Goal: Information Seeking & Learning: Learn about a topic

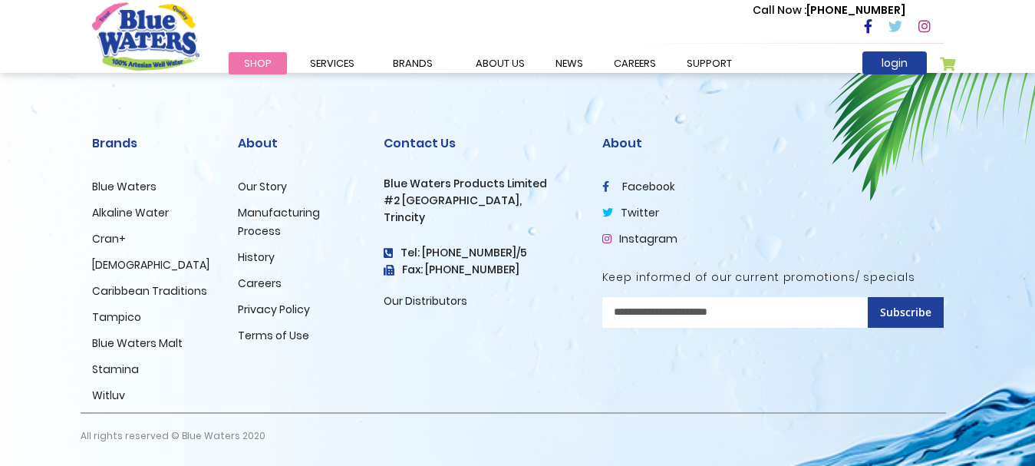
scroll to position [2645, 0]
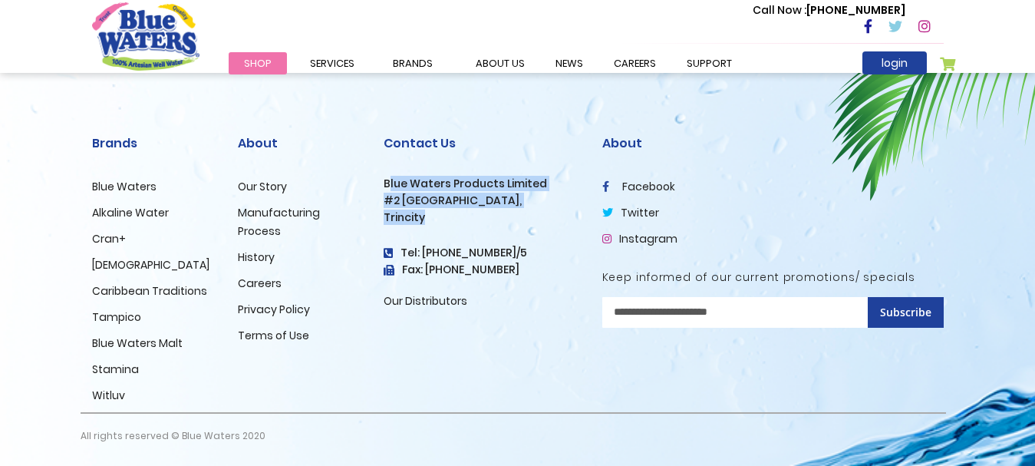
drag, startPoint x: 388, startPoint y: 183, endPoint x: 461, endPoint y: 209, distance: 77.4
click at [461, 209] on div "Contact Us Blue Waters Products Limited [STREET_ADDRESS] Tel: [PHONE_NUMBER]/5 …" at bounding box center [482, 223] width 196 height 174
click at [468, 221] on h3 "Trincity" at bounding box center [482, 217] width 196 height 13
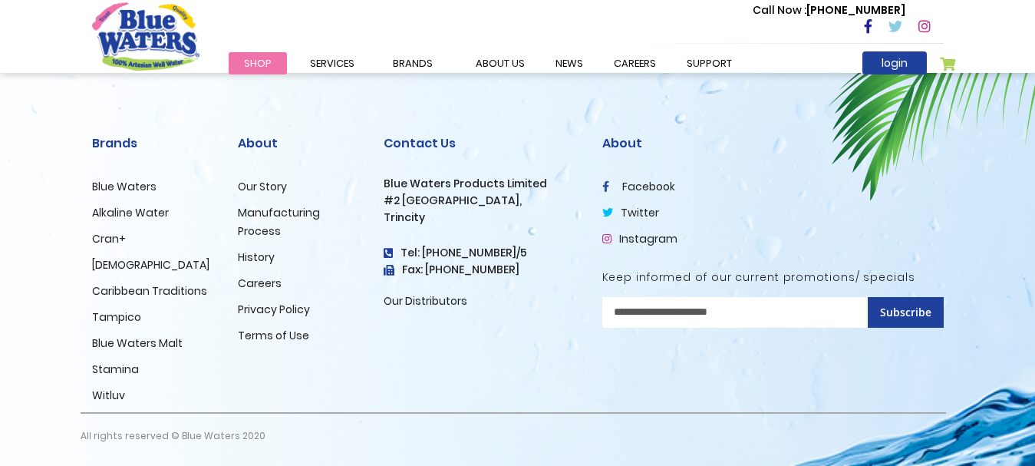
click at [260, 257] on link "History" at bounding box center [256, 256] width 37 height 15
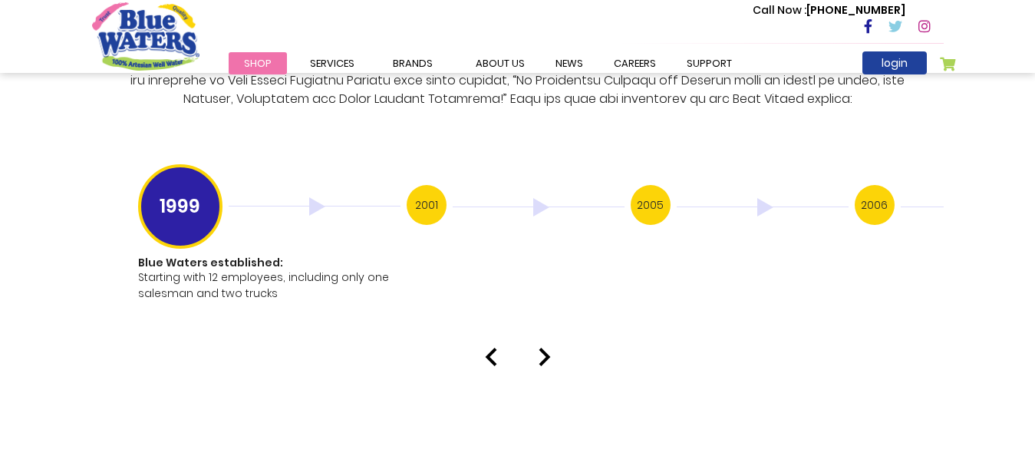
scroll to position [2974, 0]
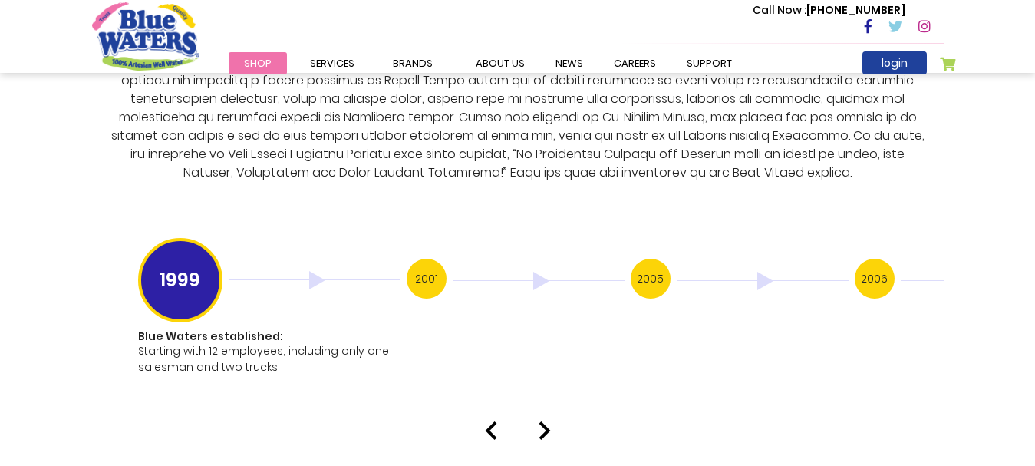
click at [871, 258] on h3 "2006" at bounding box center [875, 278] width 40 height 40
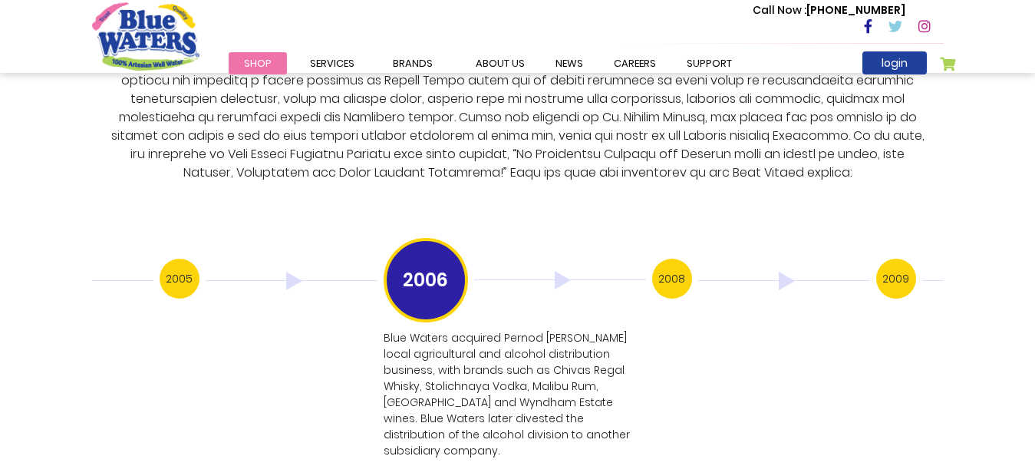
click at [911, 263] on h3 "2009" at bounding box center [896, 278] width 40 height 40
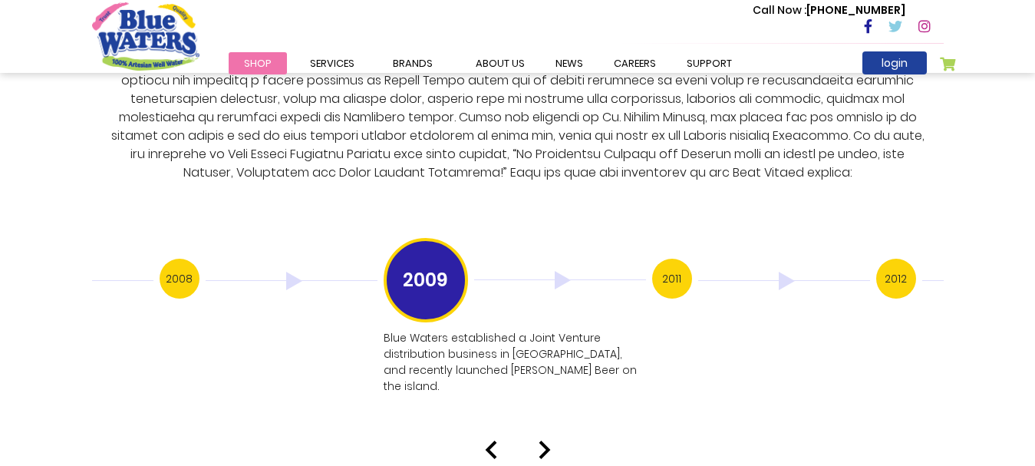
click at [910, 264] on h3 "2012" at bounding box center [896, 278] width 40 height 40
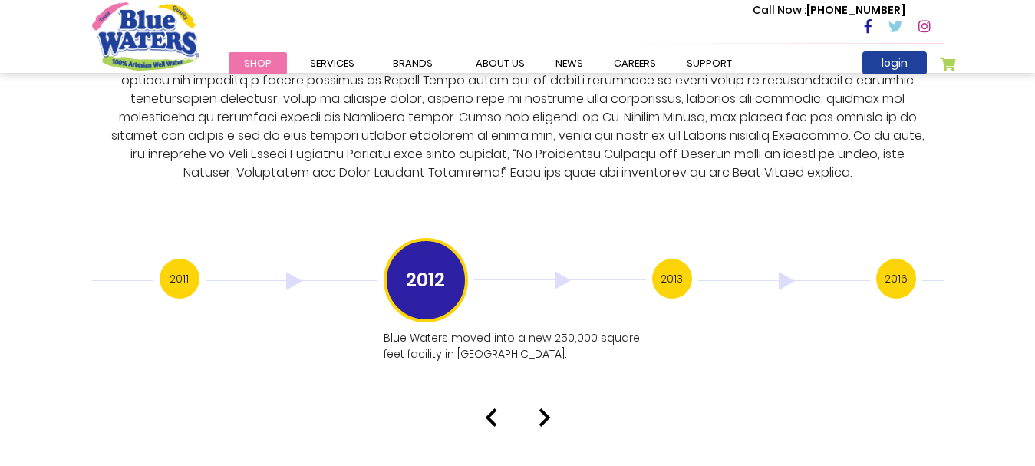
click at [910, 264] on h3 "2016" at bounding box center [896, 278] width 40 height 40
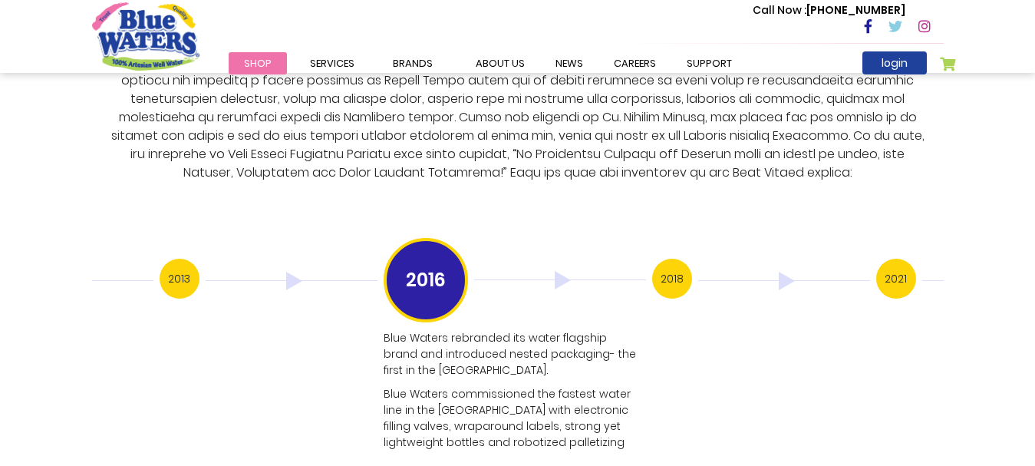
click at [910, 264] on h3 "2021" at bounding box center [896, 278] width 40 height 40
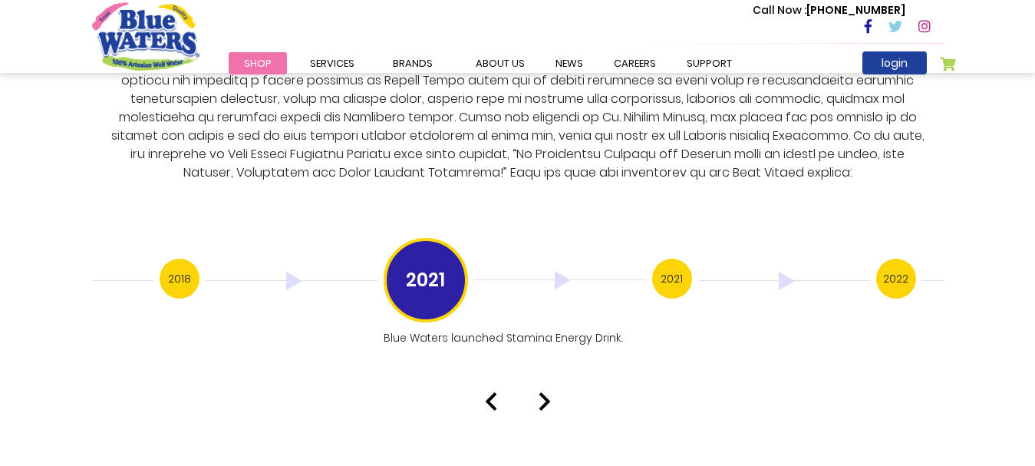
click at [910, 264] on h3 "2022" at bounding box center [896, 278] width 40 height 40
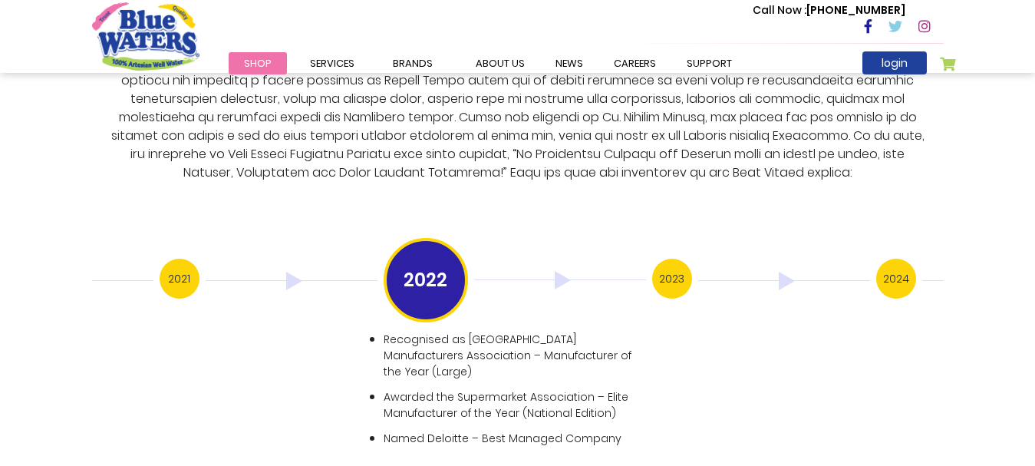
click at [910, 264] on h3 "2024" at bounding box center [896, 278] width 40 height 40
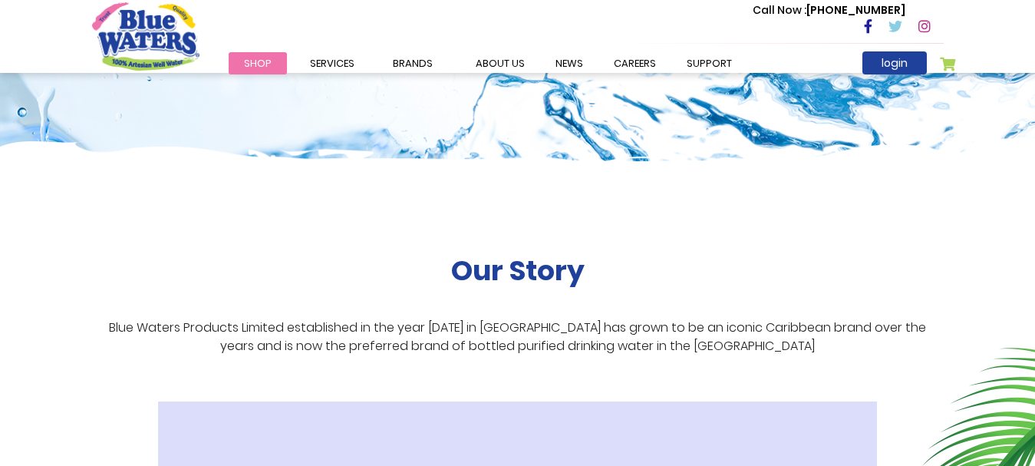
scroll to position [0, 0]
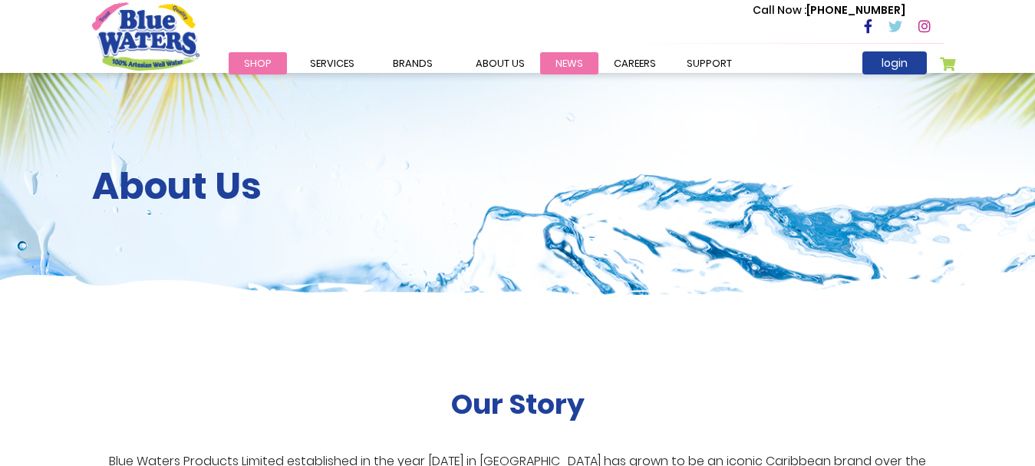
click at [561, 59] on link "News" at bounding box center [569, 63] width 58 height 22
